Goal: Information Seeking & Learning: Learn about a topic

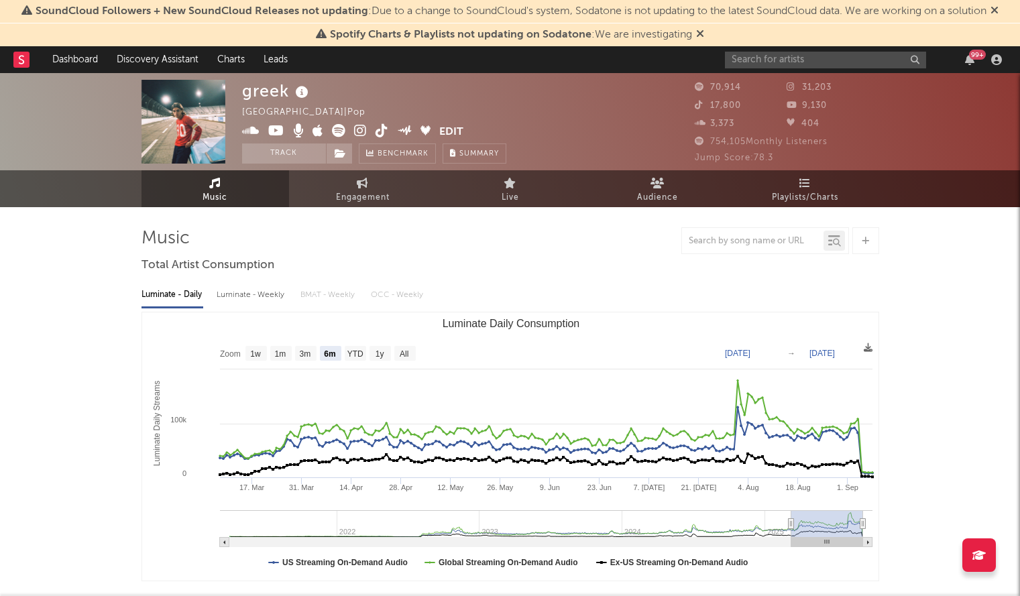
select select "6m"
click at [840, 64] on input "text" at bounding box center [825, 60] width 201 height 17
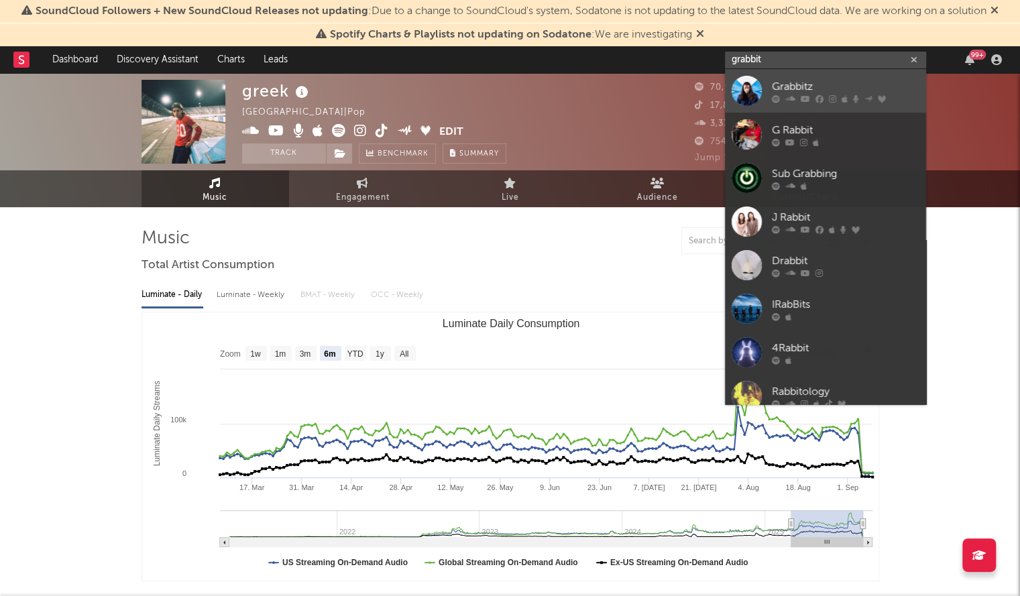
type input "grabbit"
click at [787, 86] on div "Grabbitz" at bounding box center [846, 86] width 148 height 16
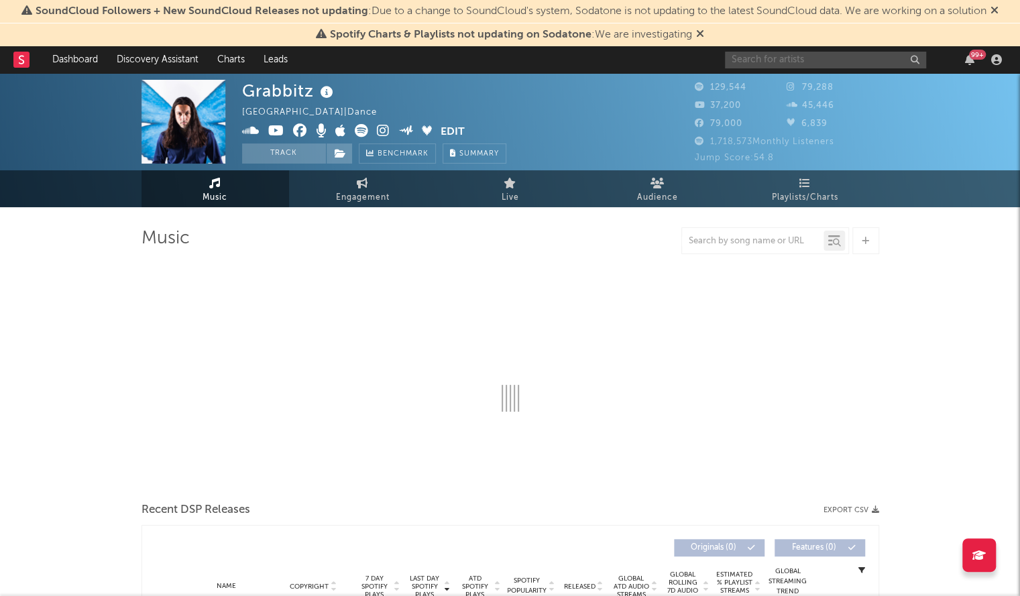
click at [778, 54] on input "text" at bounding box center [825, 60] width 201 height 17
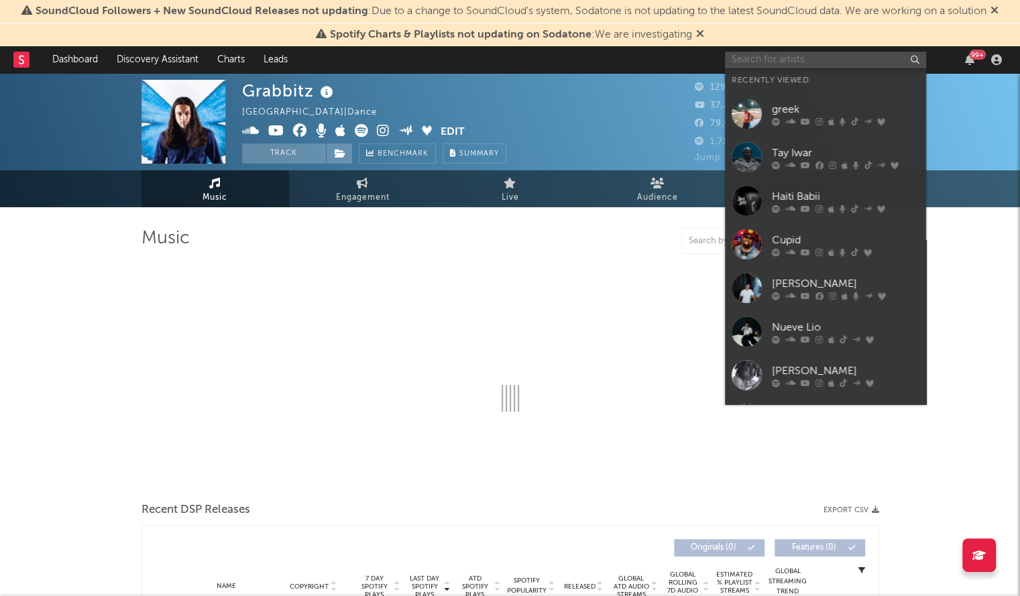
select select "6m"
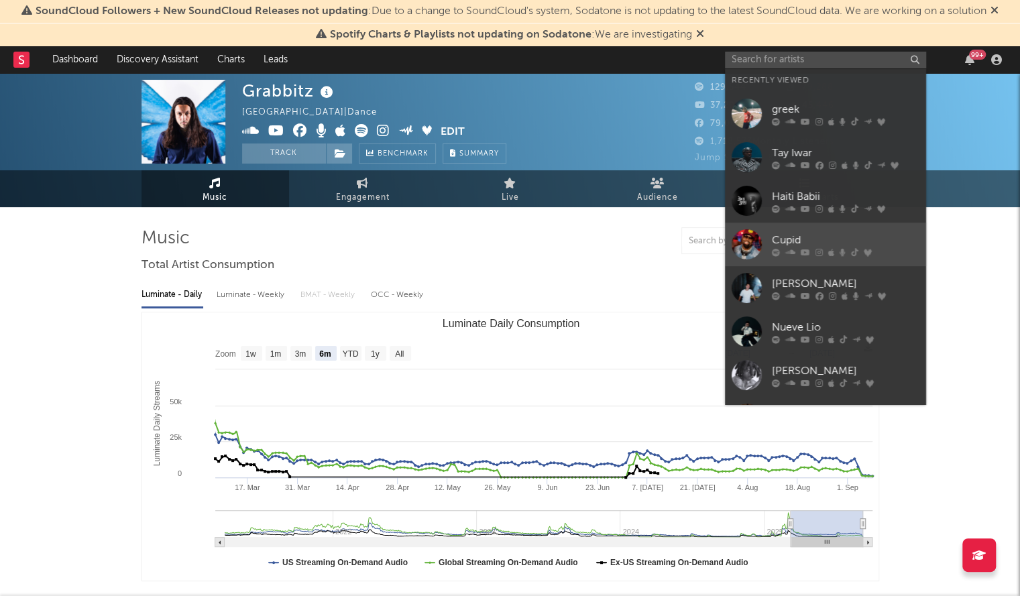
click at [763, 241] on link "Cupid" at bounding box center [825, 245] width 201 height 44
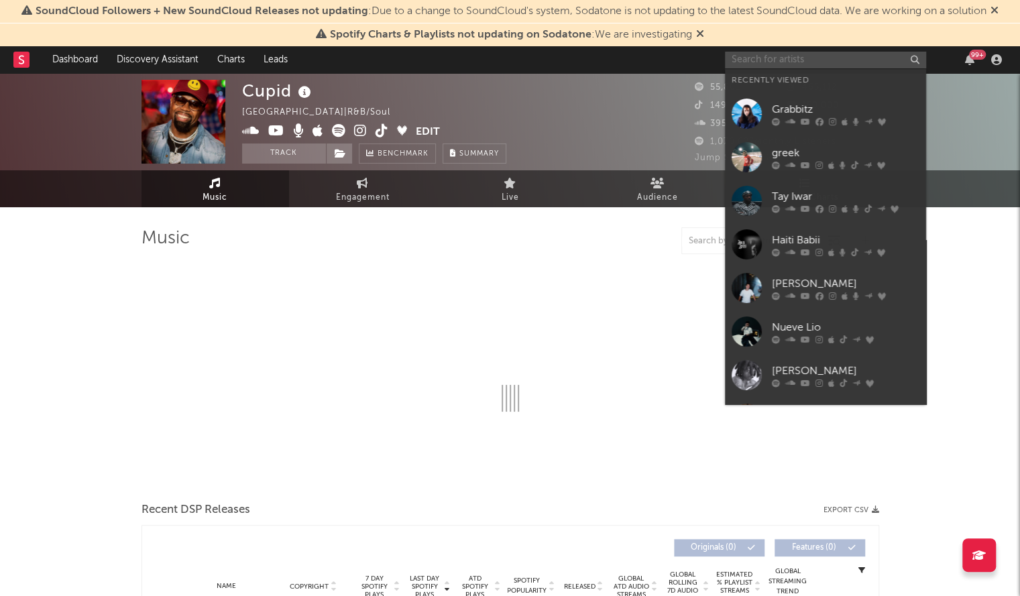
click at [775, 62] on input "text" at bounding box center [825, 60] width 201 height 17
select select "6m"
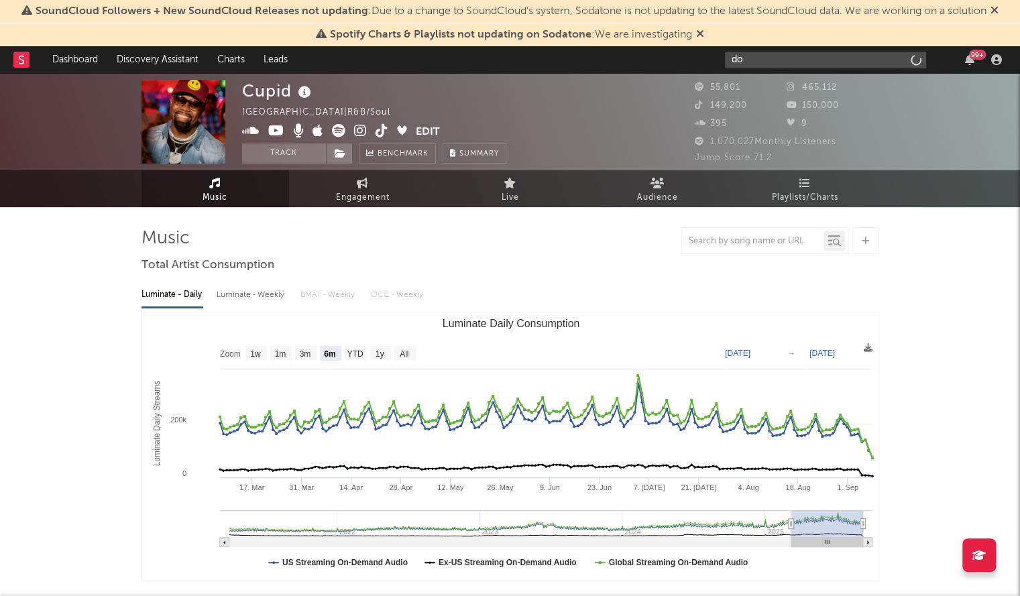
type input "d"
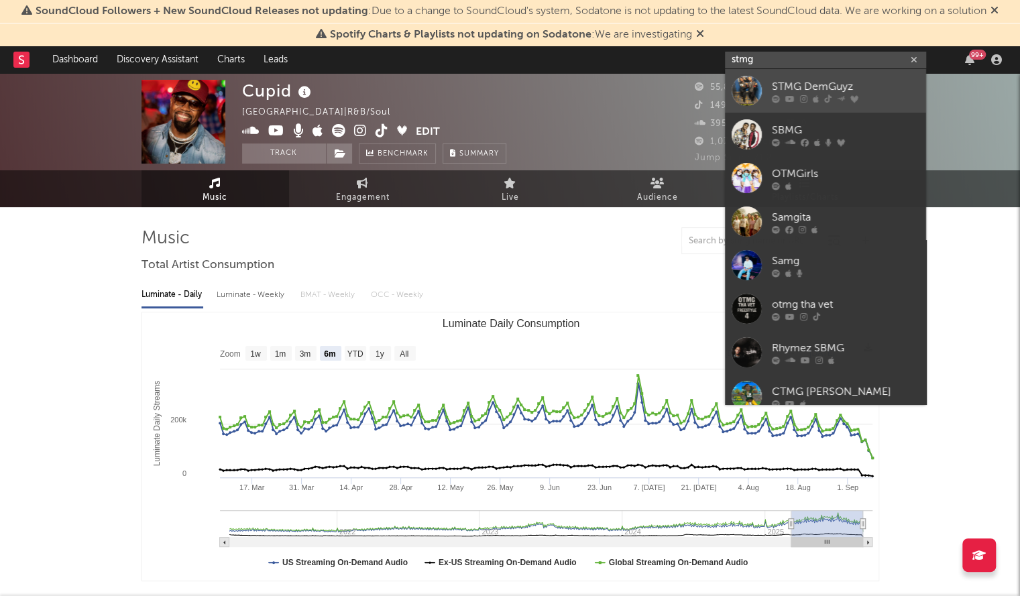
type input "stmg"
click at [827, 83] on div "STMG DemGuyz" at bounding box center [846, 86] width 148 height 16
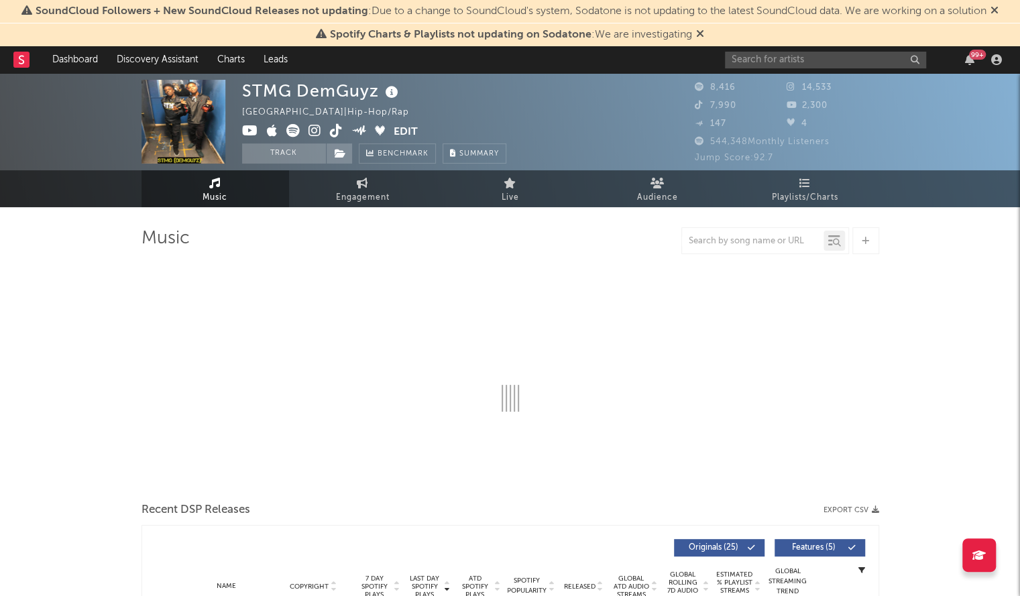
select select "6m"
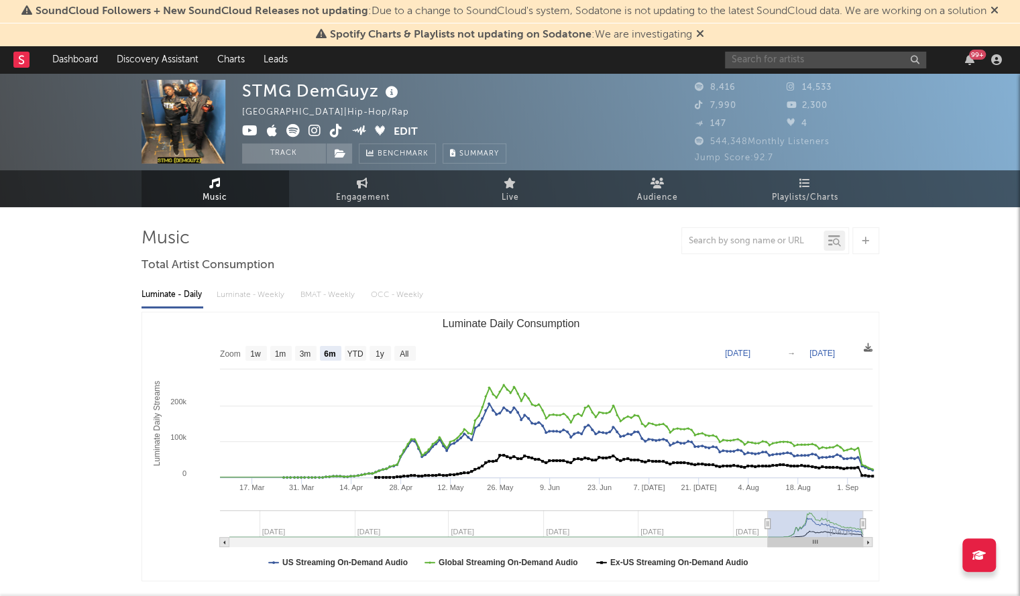
click at [773, 67] on input "text" at bounding box center [825, 60] width 201 height 17
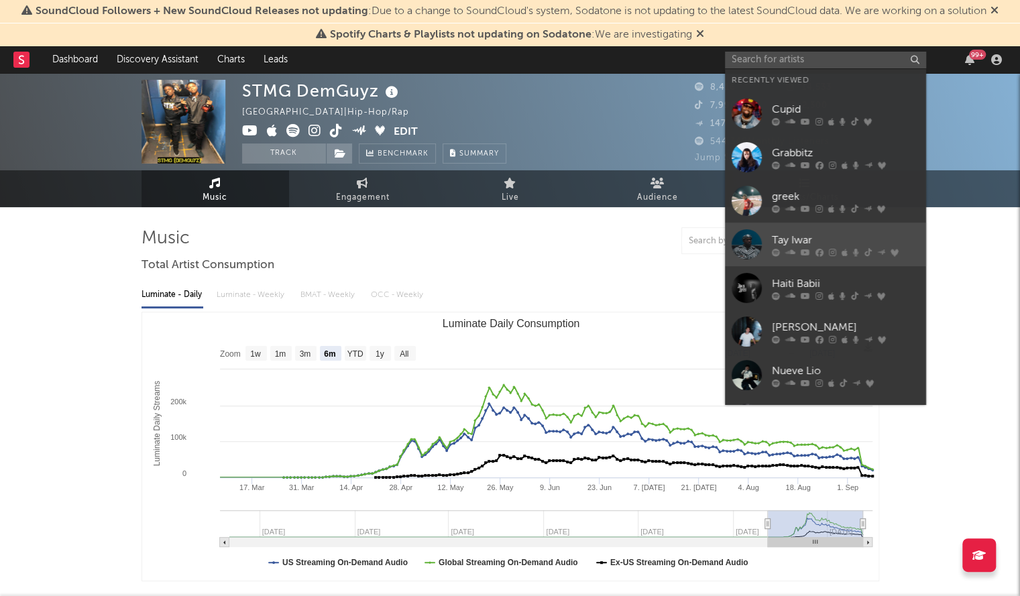
click at [849, 237] on div "Tay Iwar" at bounding box center [846, 240] width 148 height 16
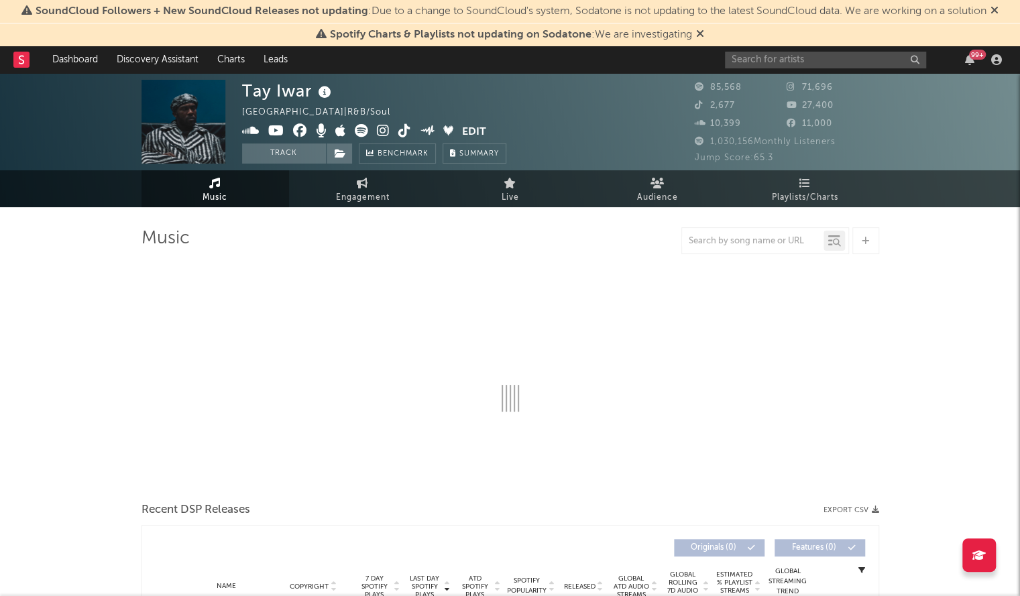
select select "6m"
